Goal: Contribute content: Add original content to the website for others to see

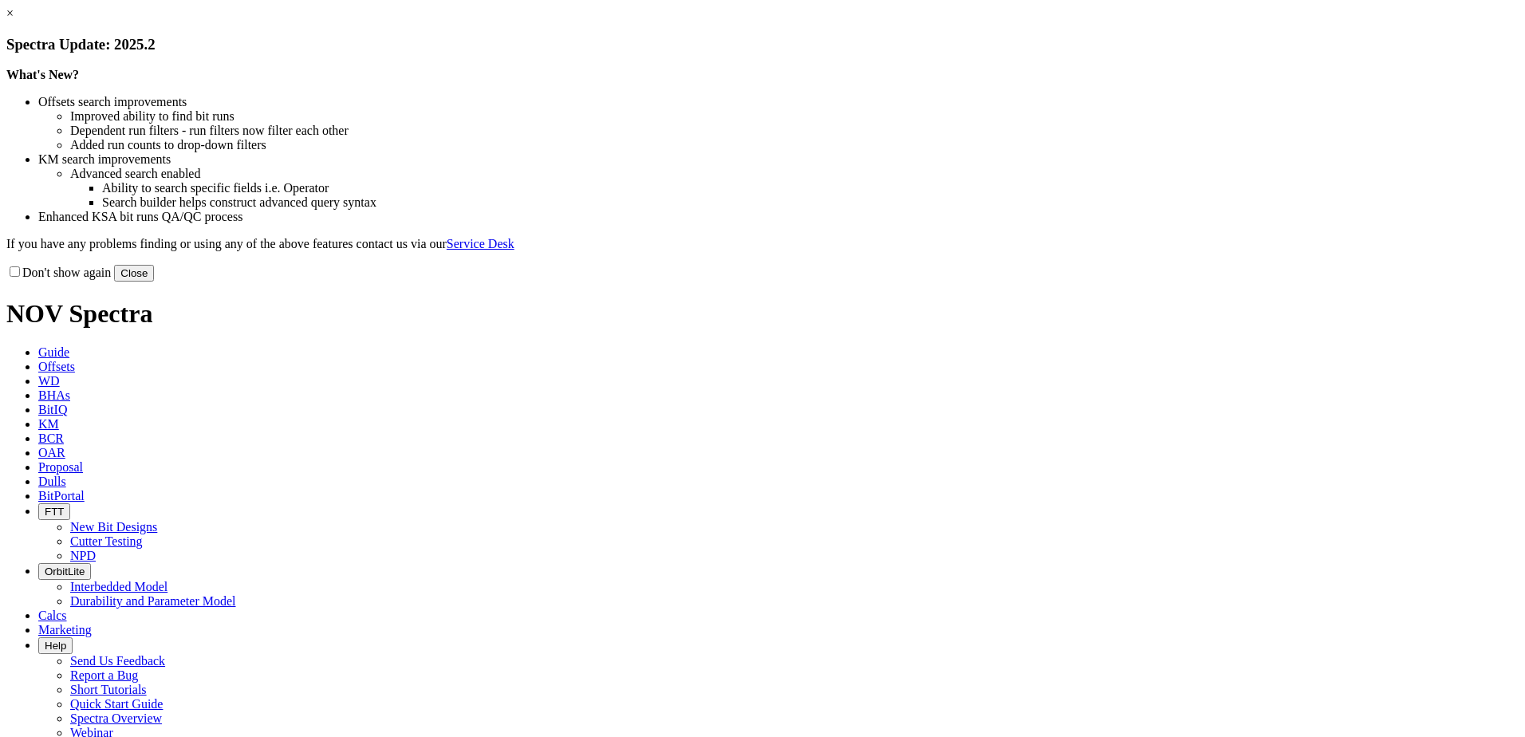
click at [154, 282] on button "Close" at bounding box center [134, 273] width 40 height 17
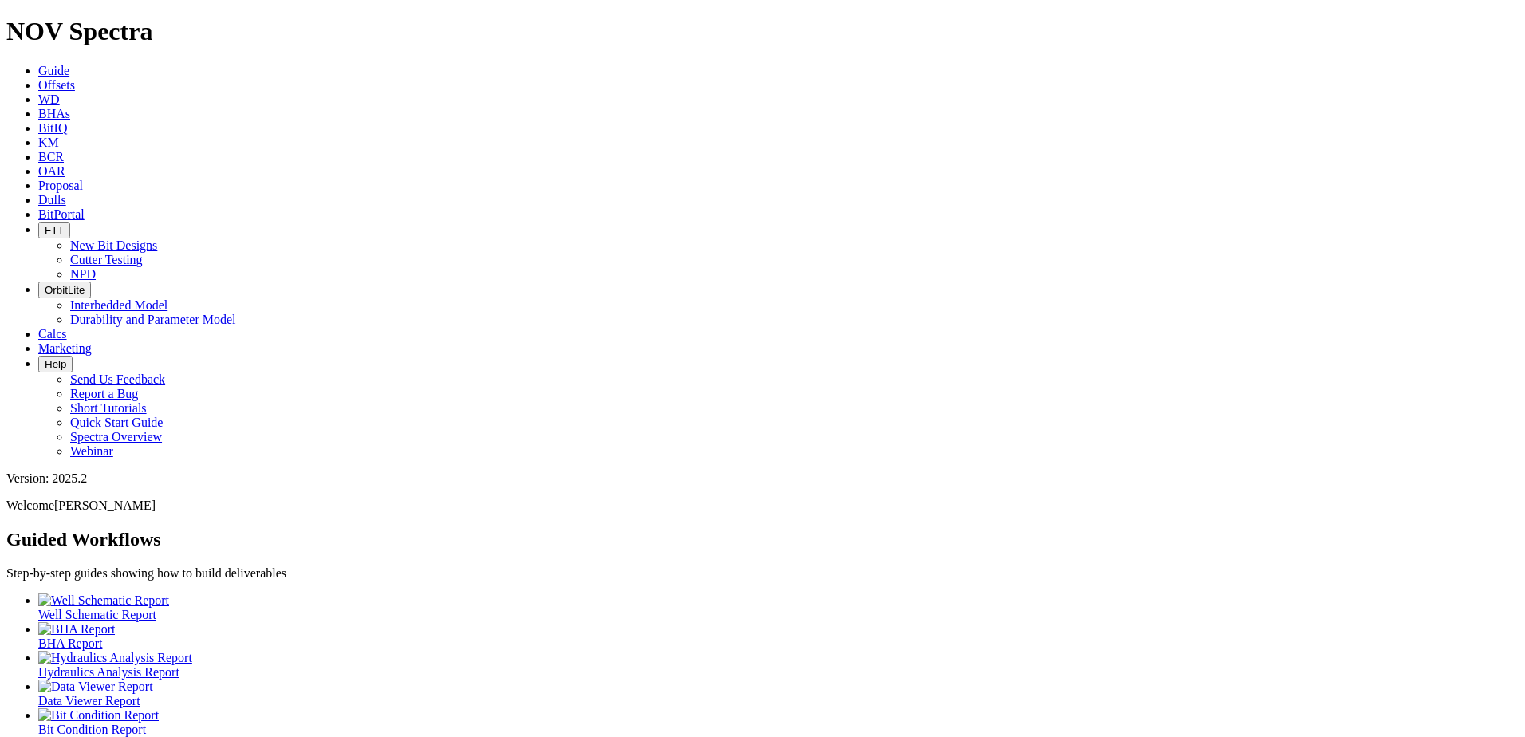
click at [66, 193] on link "Dulls" at bounding box center [52, 200] width 28 height 14
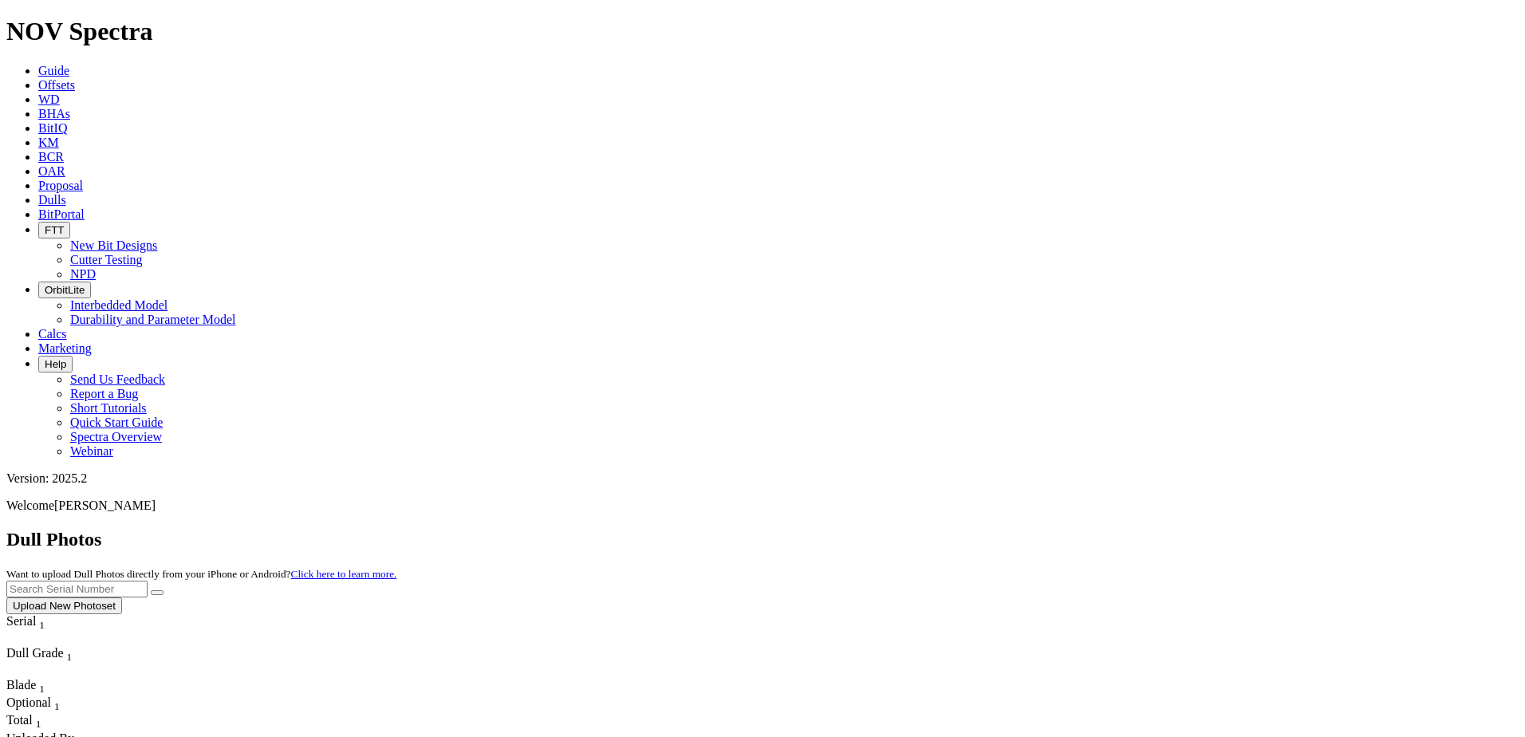
click at [122, 598] on button "Upload New Photoset" at bounding box center [64, 606] width 116 height 17
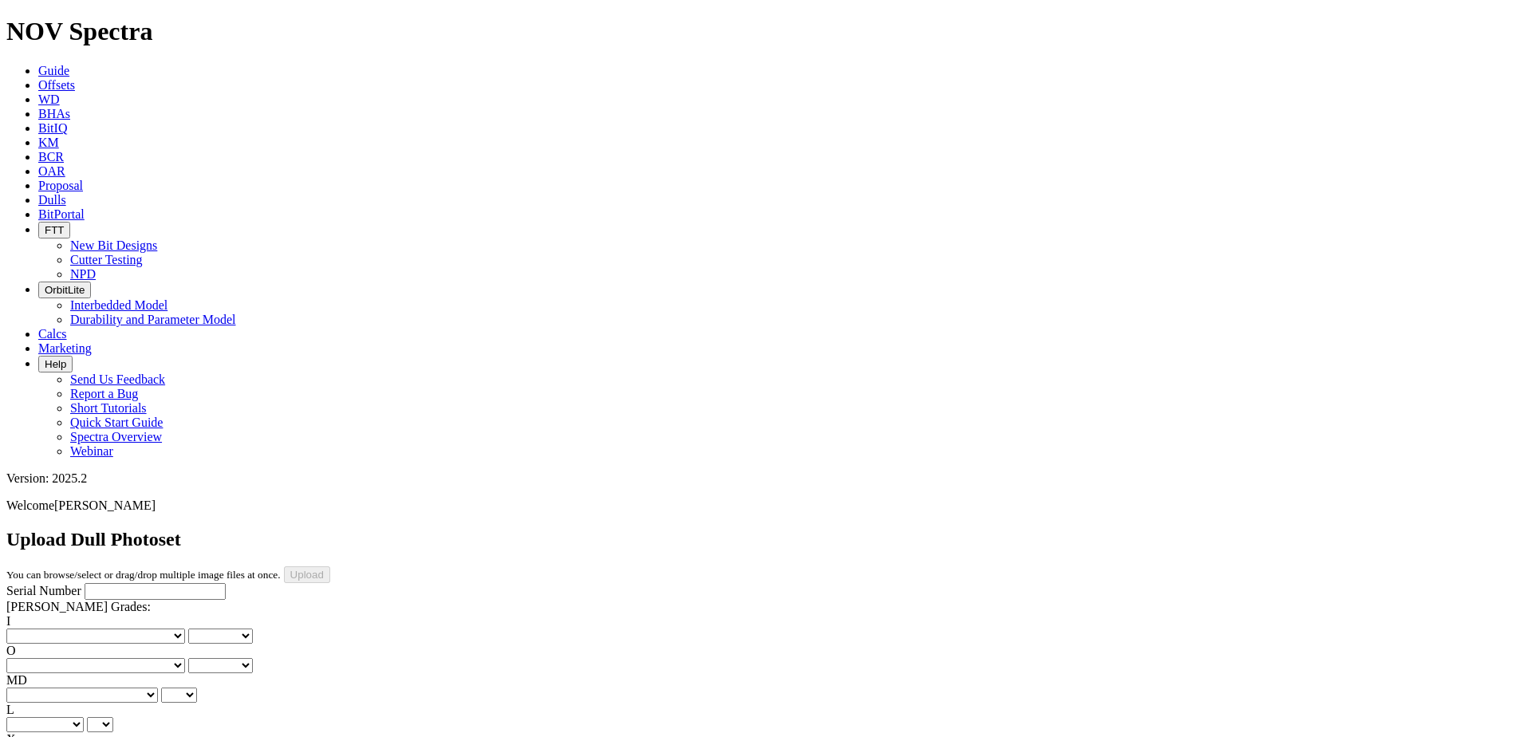
click at [85, 583] on input "Serial Number" at bounding box center [155, 591] width 141 height 17
type input "A321158"
click at [73, 629] on select "No lost, worn or damaged cutters 0 1 2 3 4 5 6 7 8 No diamond table left on any…" at bounding box center [95, 636] width 179 height 15
select select "number:2"
click at [32, 629] on select "No lost, worn or damaged cutters 0 1 2 3 4 5 6 7 8 No diamond table left on any…" at bounding box center [95, 636] width 179 height 15
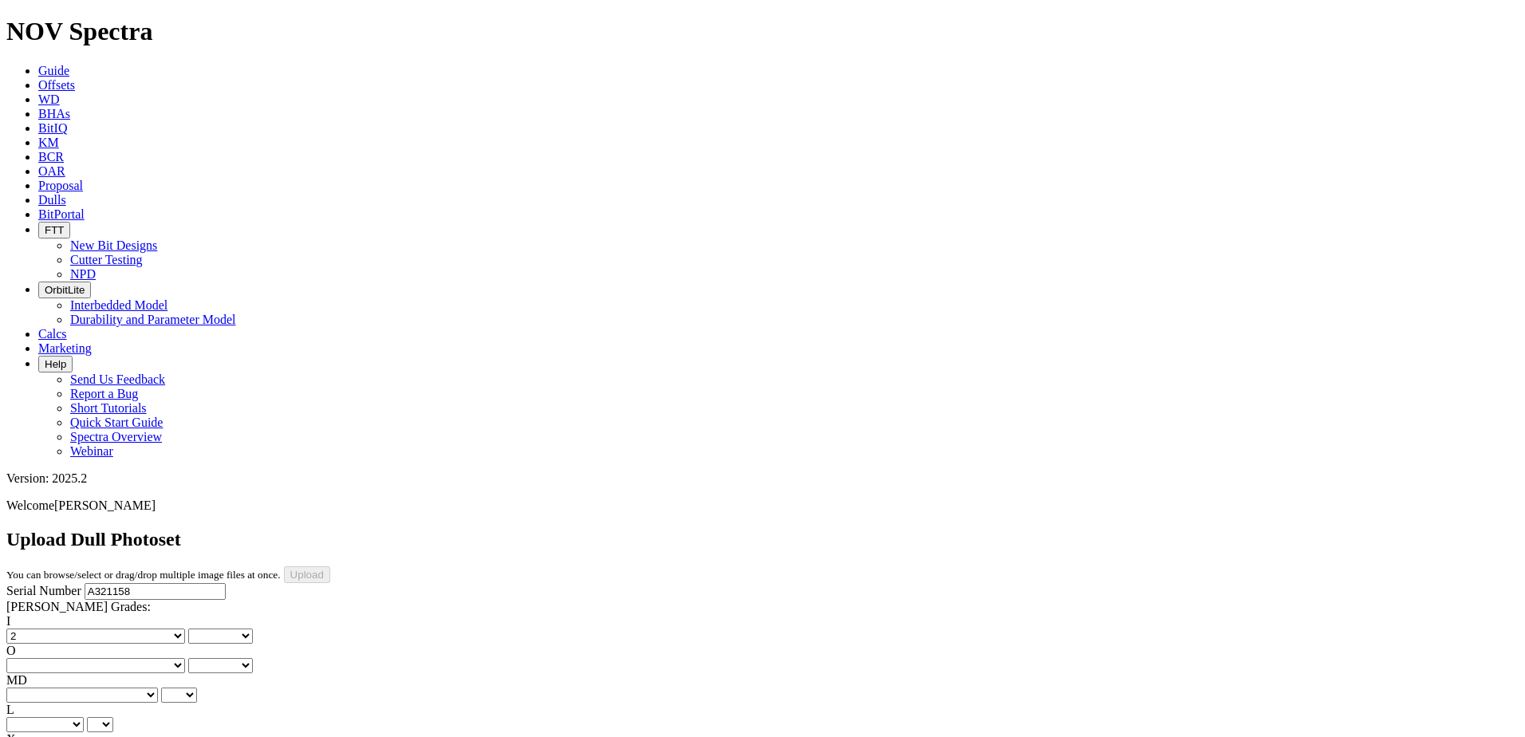
select select "number:2"
click at [124, 658] on select "No lost, worn or damaged cutters 0 1 2 3 4 5 6 7 8 No diamond table left on any…" at bounding box center [95, 665] width 179 height 15
select select "number:2"
click at [113, 658] on select "No lost, worn or damaged cutters 0 1 2 3 4 5 6 7 8 No diamond table left on any…" at bounding box center [95, 665] width 179 height 15
select select "number:2"
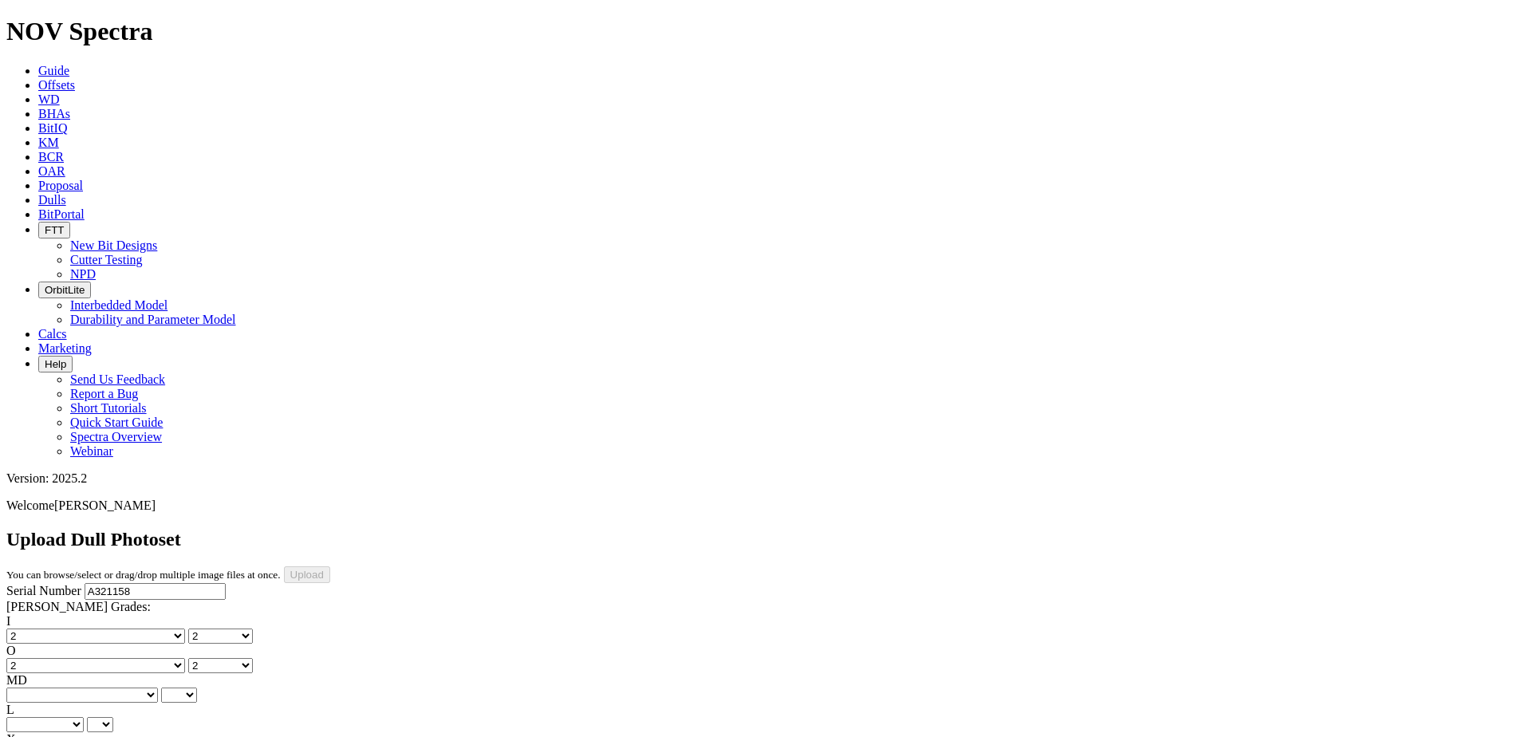
select select "number:2"
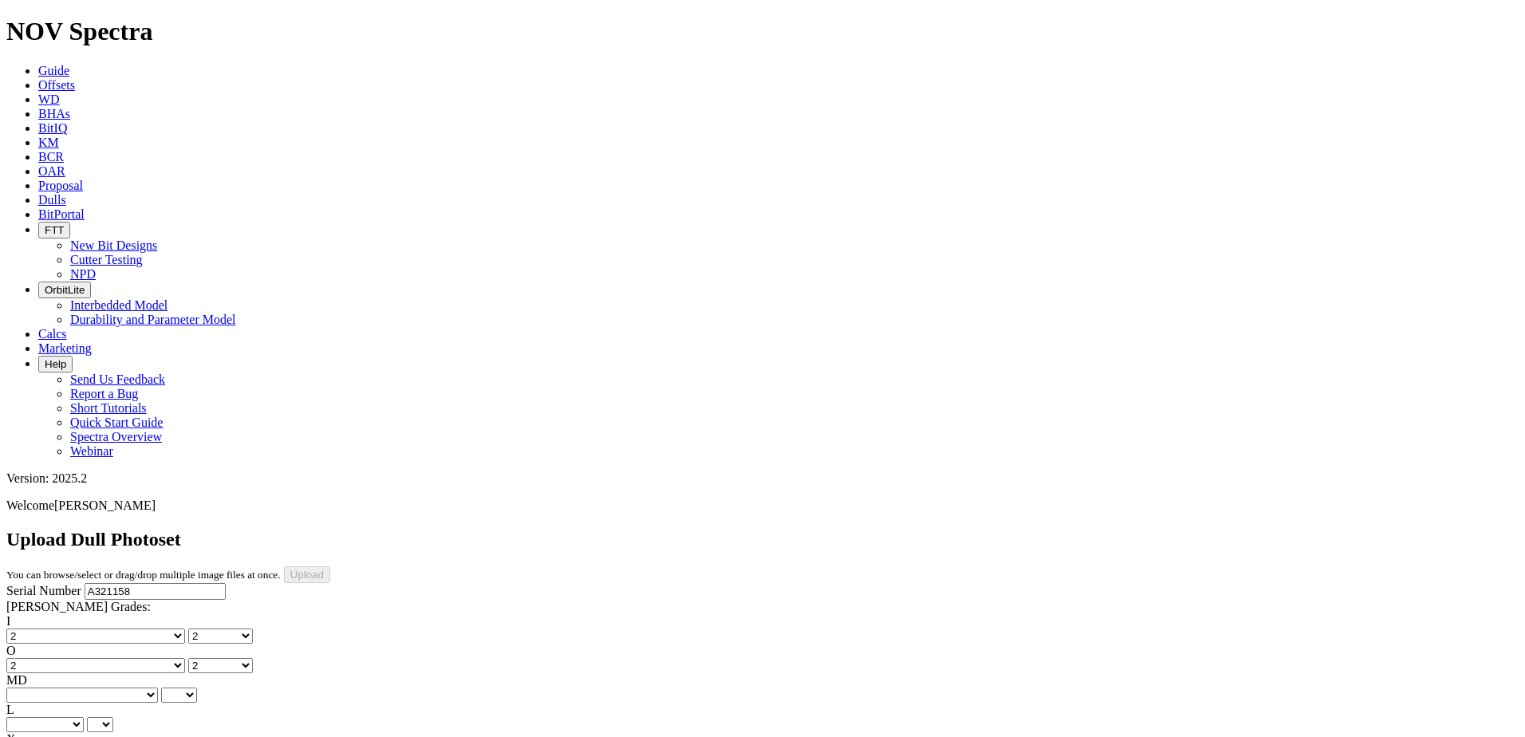
click at [65, 688] on select "BF - Bond Failure BT - Broken Teeth/Cutters BU - Balled Up Bit CR - Cored CT - …" at bounding box center [82, 695] width 152 height 15
select select "string:BT"
click at [32, 688] on select "BF - Bond Failure BT - Broken Teeth/Cutters BU - Balled Up Bit CR - Cored CT - …" at bounding box center [82, 695] width 152 height 15
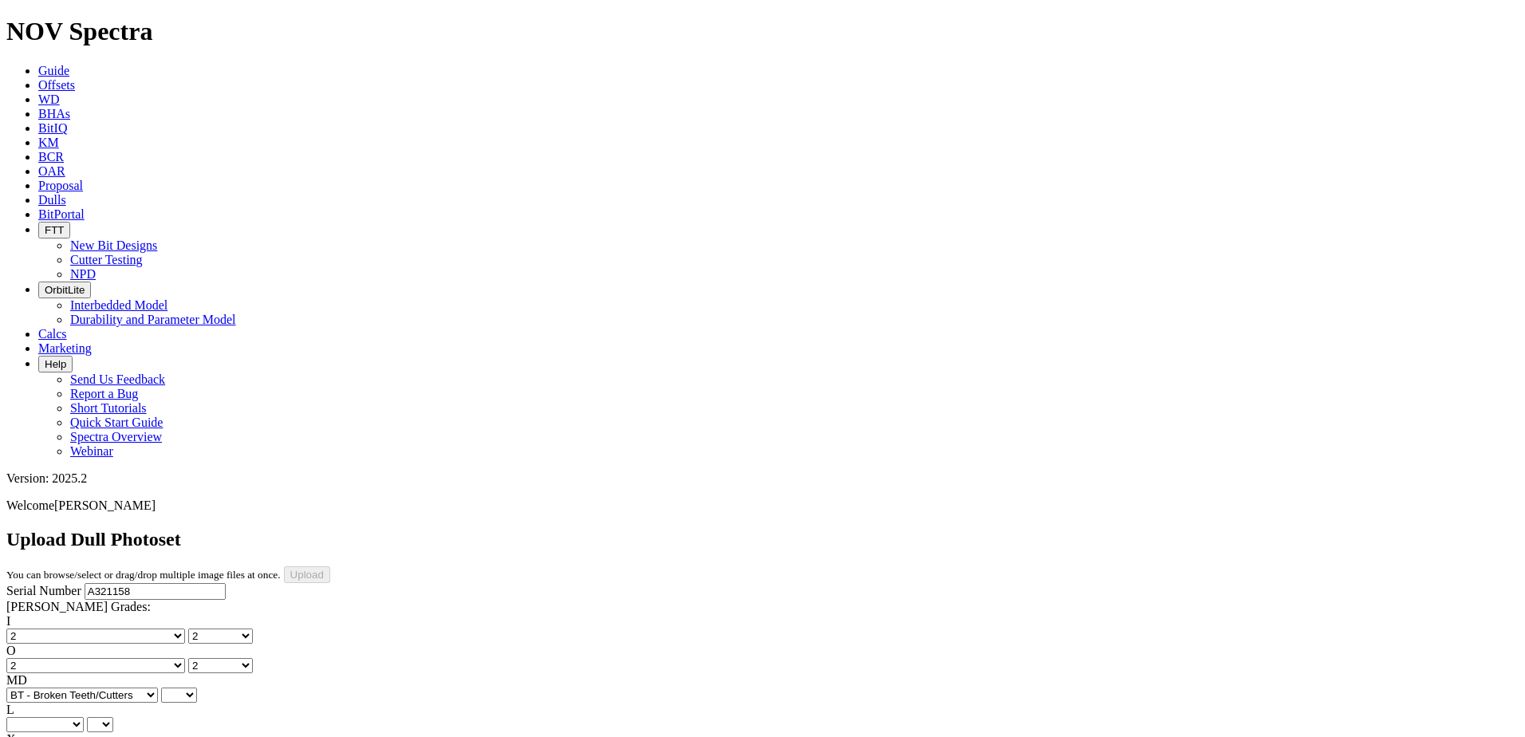
select select "string:BT"
click at [84, 717] on select "A - All C - Cone G - Gauge N - Nose S - Shoulder T - Taper" at bounding box center [44, 724] width 77 height 15
select select "string:N"
click at [84, 717] on select "A - All C - Cone G - Gauge N - Nose S - Shoulder T - Taper" at bounding box center [44, 724] width 77 height 15
select select "string:N"
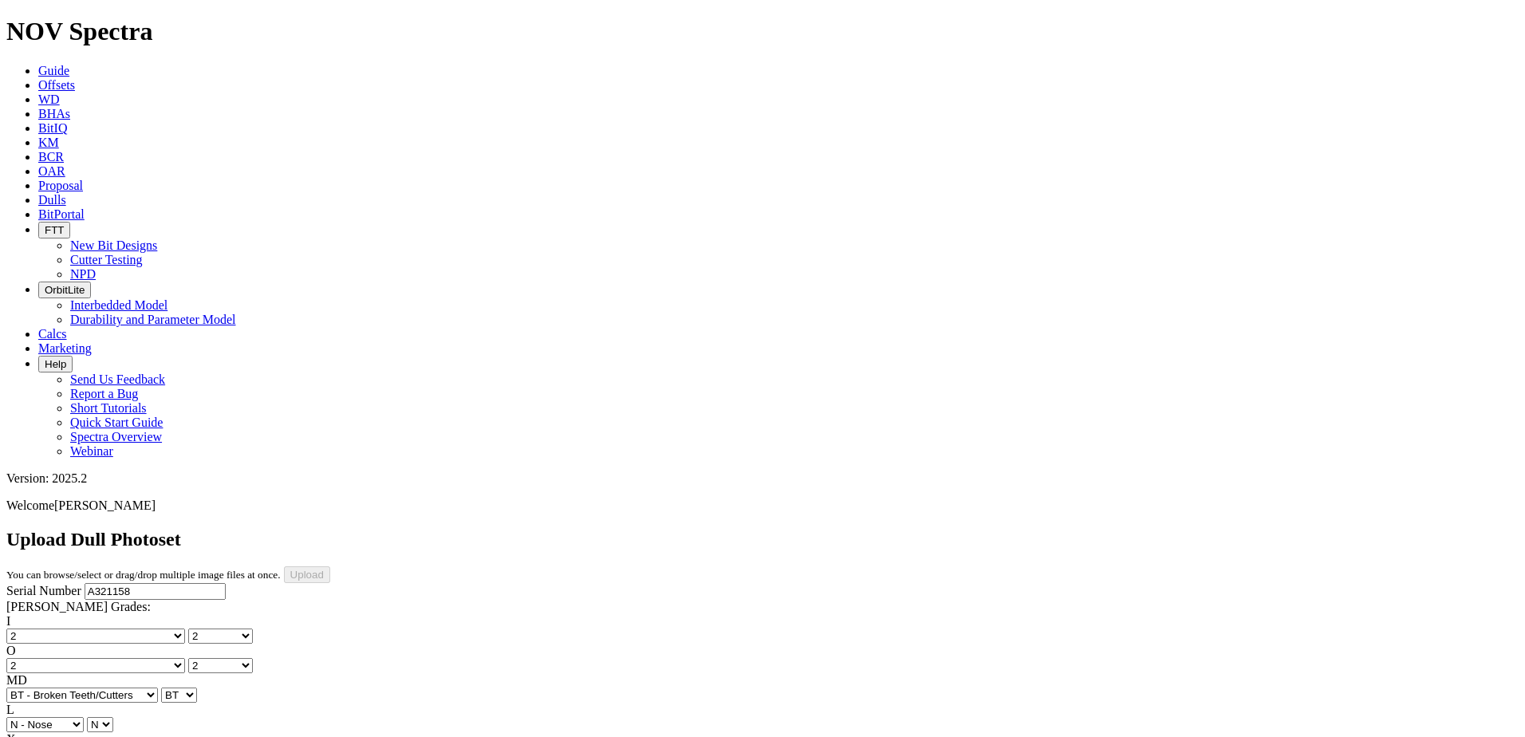
select select "string:X"
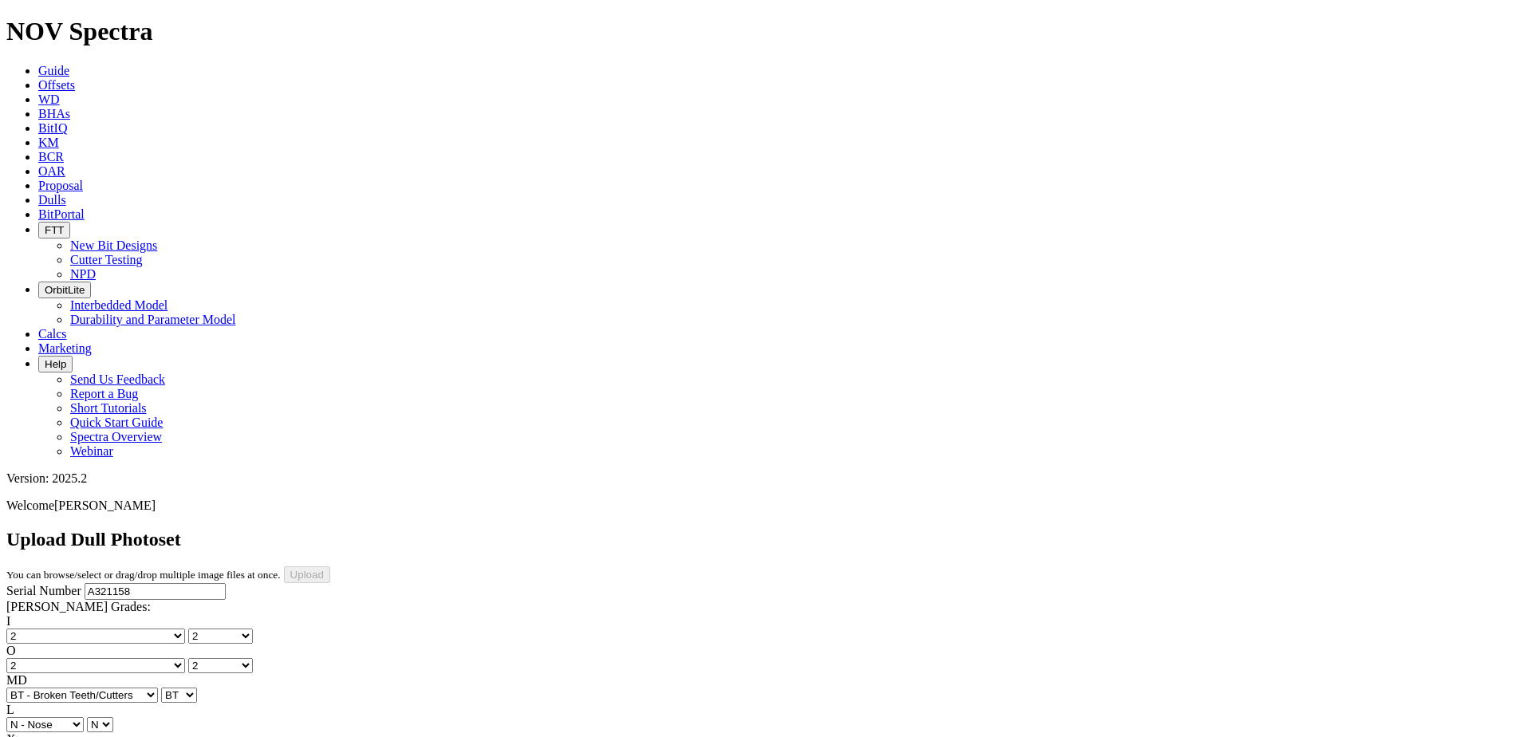
select select "string:I"
select select "string:CT"
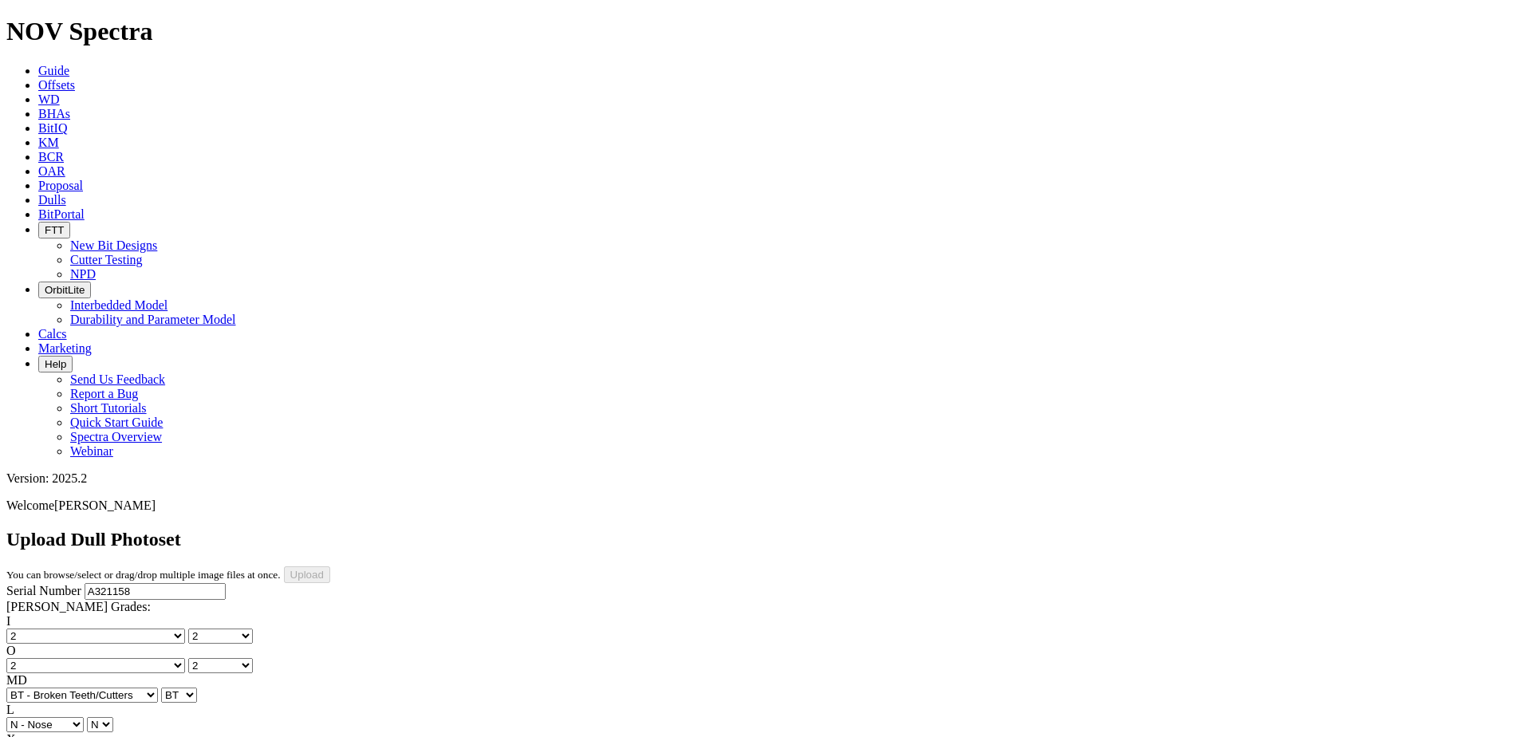
select select "string:CT"
select select "string:TD"
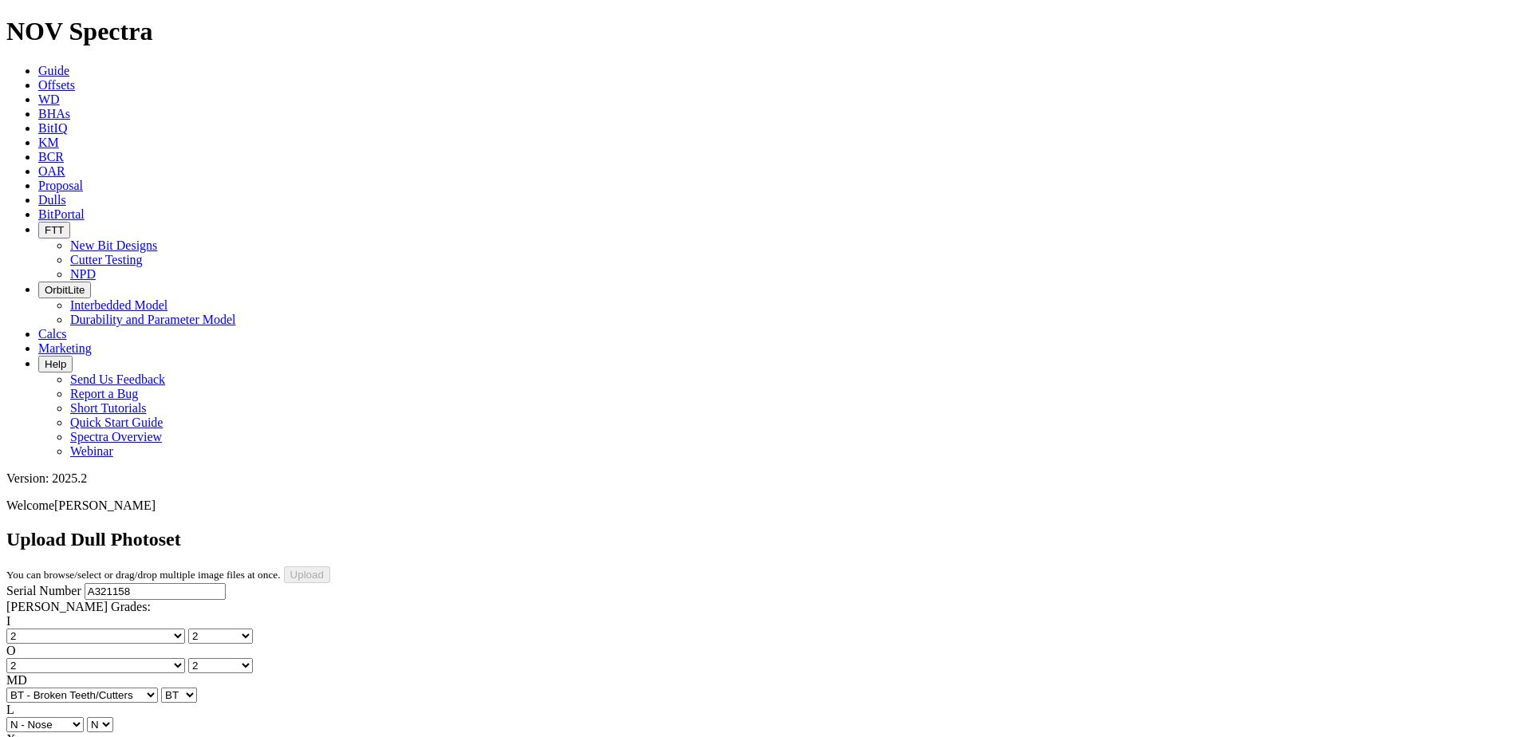
select select "string:TD"
type input "[DATE]"
click at [330, 566] on input "Upload" at bounding box center [307, 574] width 46 height 17
